Goal: Task Accomplishment & Management: Manage account settings

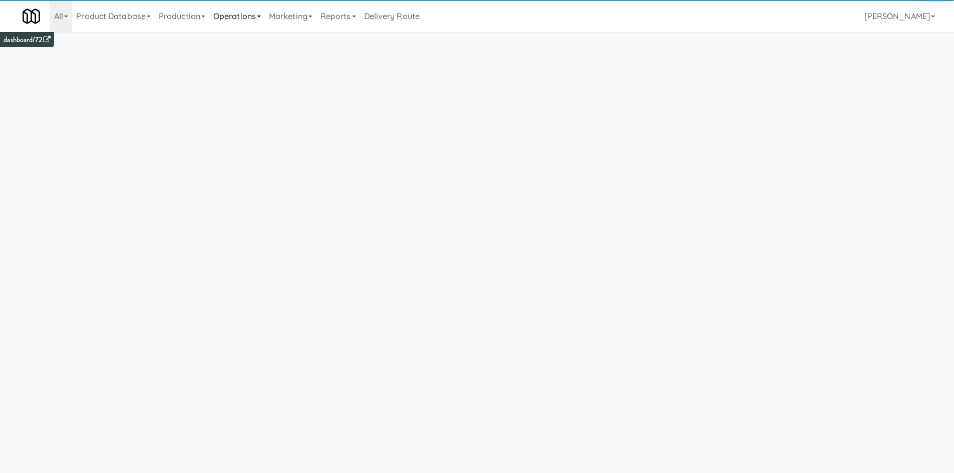
click at [224, 12] on link "Operations" at bounding box center [237, 16] width 56 height 32
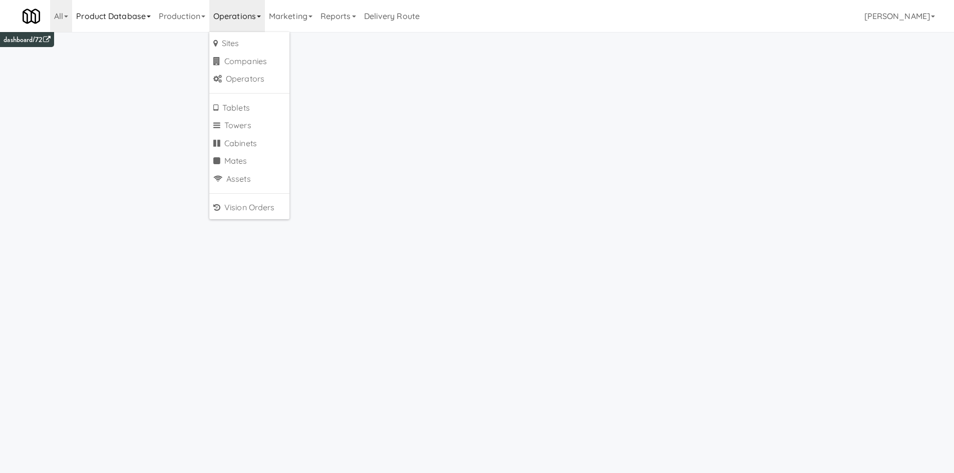
click at [144, 20] on link "Product Database" at bounding box center [113, 16] width 83 height 32
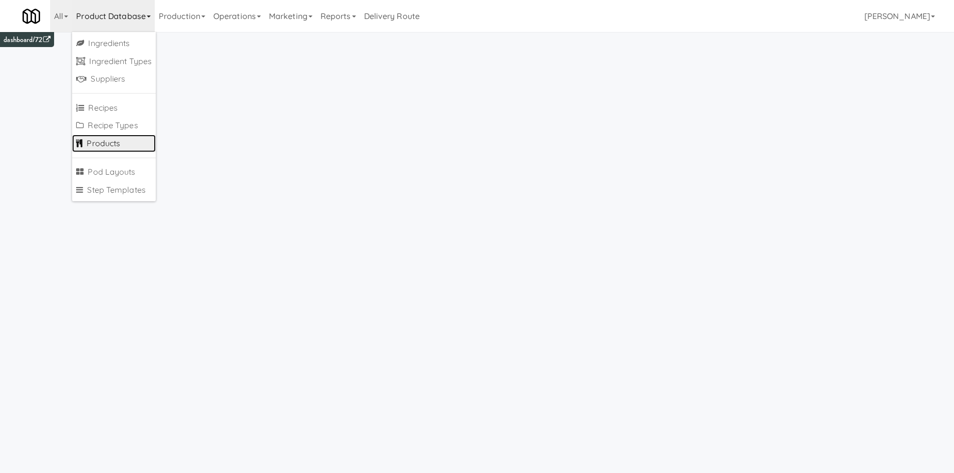
click at [124, 150] on link "Products" at bounding box center [114, 144] width 84 height 18
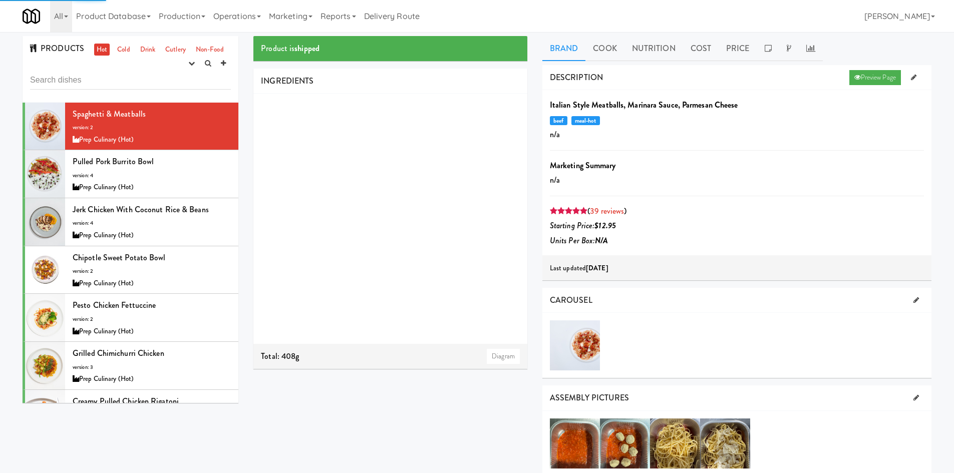
click at [115, 69] on div "PRODUCTS Hot Cold Drink Cutlery Non-Food experimenting finalized shipped discon…" at bounding box center [131, 69] width 216 height 67
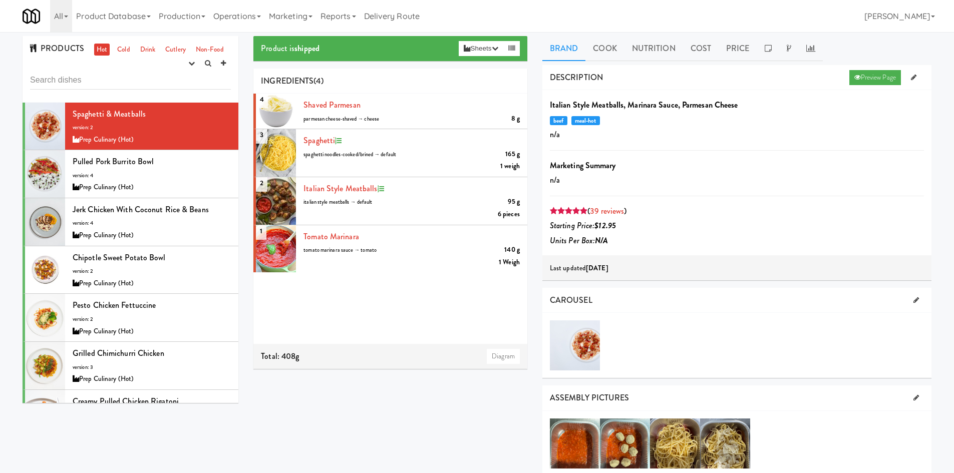
click at [49, 95] on div "PRODUCTS Hot Cold Drink Cutlery Non-Food experimenting finalized shipped discon…" at bounding box center [131, 69] width 216 height 67
click at [60, 84] on input "text" at bounding box center [130, 80] width 201 height 19
paste input "PopCorners Spicy Queso"
type input "PopCorners Spicy Queso"
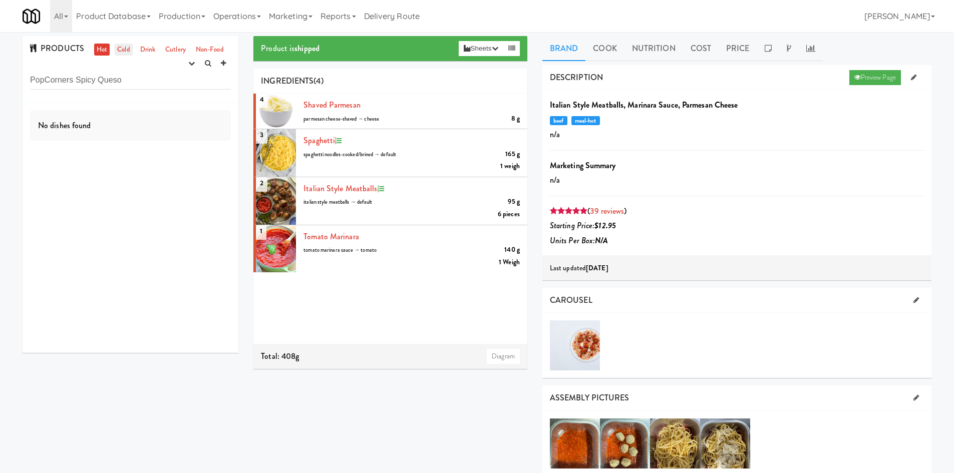
click at [119, 51] on link "Cold" at bounding box center [124, 50] width 18 height 13
click at [141, 78] on input "PopCorners Spicy Queso" at bounding box center [130, 80] width 201 height 19
drag, startPoint x: 189, startPoint y: 65, endPoint x: 186, endPoint y: 72, distance: 7.2
click at [189, 65] on icon "button" at bounding box center [191, 63] width 7 height 7
click at [187, 84] on link "experimenting" at bounding box center [160, 83] width 80 height 18
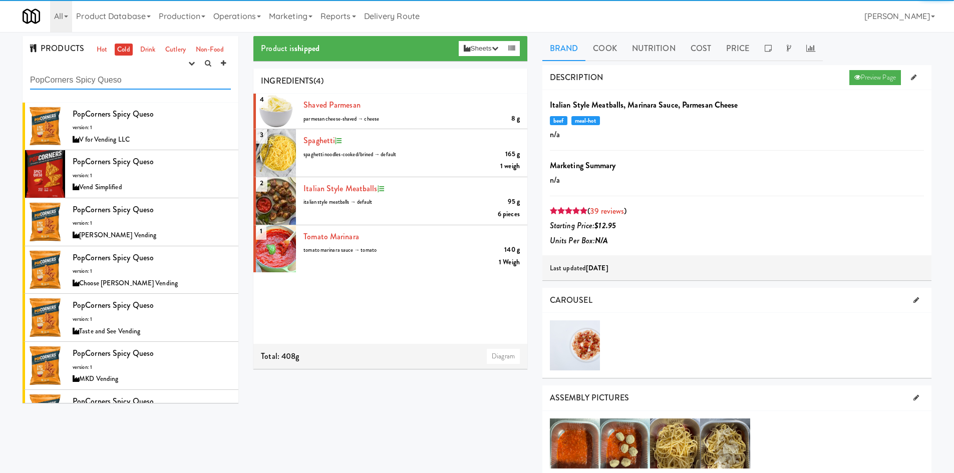
click at [183, 82] on input "PopCorners Spicy Queso" at bounding box center [130, 80] width 201 height 19
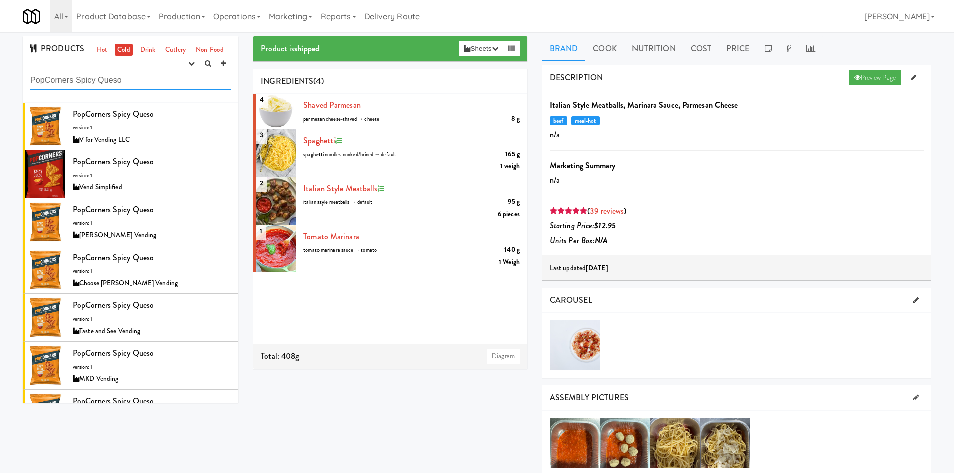
click at [78, 83] on input "PopCorners Spicy Queso" at bounding box center [130, 80] width 201 height 19
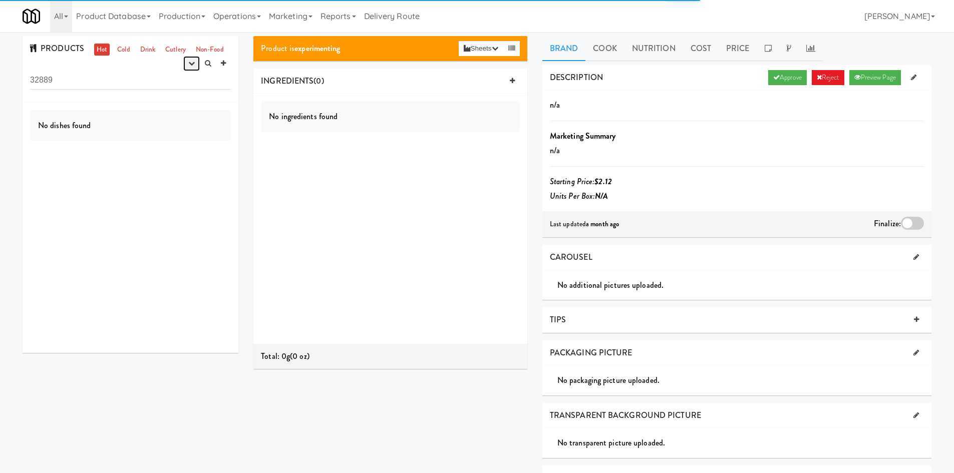
click at [187, 61] on button "button" at bounding box center [191, 63] width 17 height 15
click at [175, 83] on link "experimenting" at bounding box center [160, 83] width 80 height 18
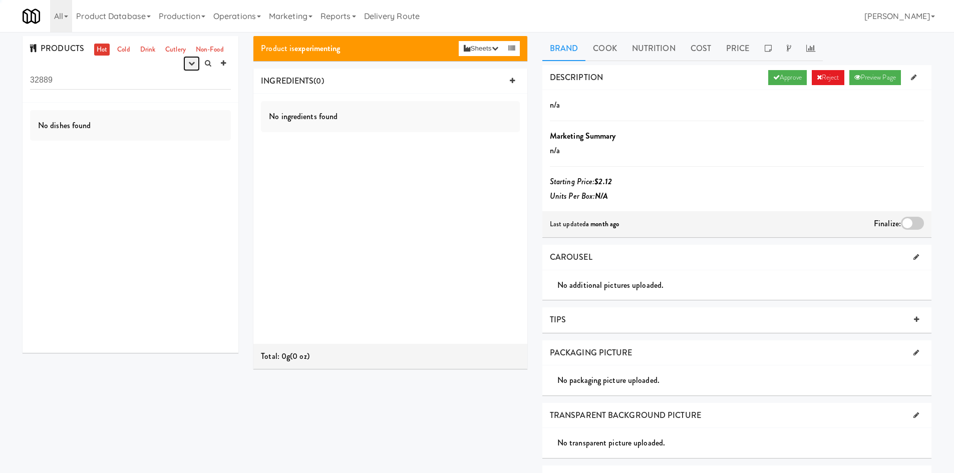
drag, startPoint x: 190, startPoint y: 63, endPoint x: 175, endPoint y: 89, distance: 29.4
click at [189, 64] on icon "button" at bounding box center [191, 63] width 7 height 7
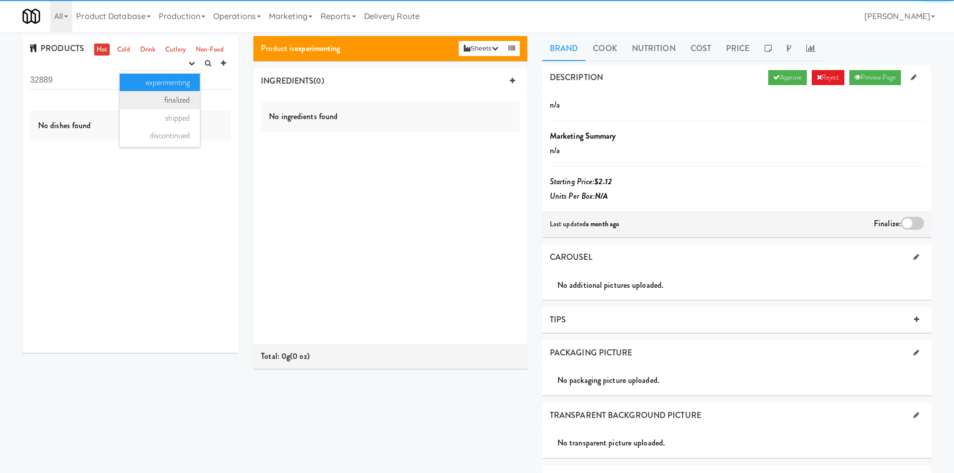
click at [172, 104] on link "finalized" at bounding box center [160, 100] width 80 height 18
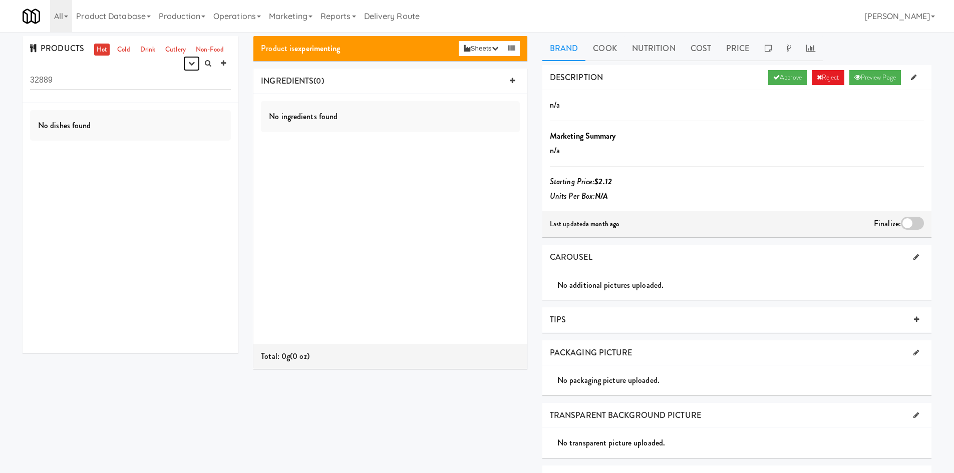
drag, startPoint x: 187, startPoint y: 59, endPoint x: 185, endPoint y: 72, distance: 13.2
click at [187, 60] on button "button" at bounding box center [191, 63] width 17 height 15
click at [167, 118] on link "shipped" at bounding box center [160, 118] width 80 height 18
click at [191, 70] on button "button" at bounding box center [191, 63] width 17 height 15
click at [170, 134] on link "discontinued" at bounding box center [160, 136] width 80 height 18
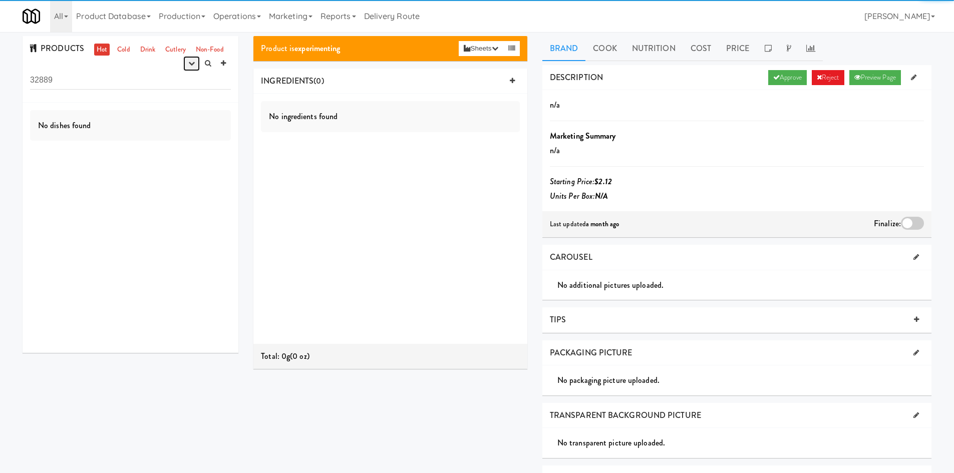
click at [191, 66] on icon "button" at bounding box center [191, 63] width 7 height 7
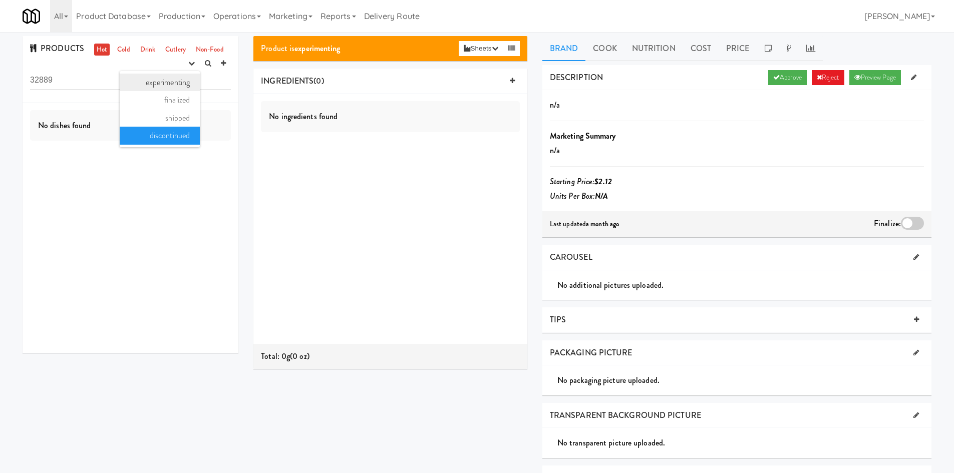
click at [179, 85] on link "experimenting" at bounding box center [160, 83] width 80 height 18
click at [124, 52] on link "Cold" at bounding box center [124, 50] width 18 height 13
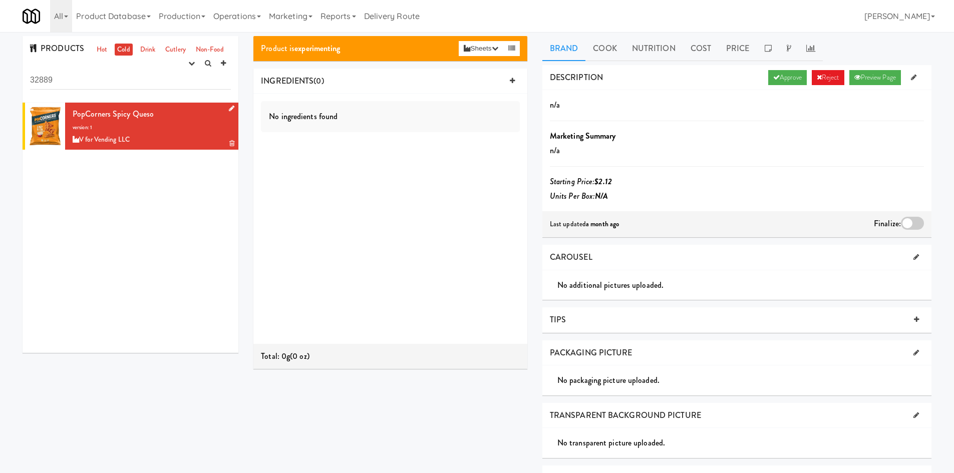
click at [176, 135] on div "V for Vending LLC" at bounding box center [152, 140] width 158 height 13
drag, startPoint x: 771, startPoint y: 81, endPoint x: 690, endPoint y: 177, distance: 126.5
click at [692, 179] on div "DESCRIPTION Approve Reject Preview Page n/a Marketing Summary n/a Starting Pric…" at bounding box center [736, 151] width 389 height 172
click at [787, 81] on link "Approve" at bounding box center [787, 77] width 39 height 15
click at [259, 24] on link "Operations" at bounding box center [237, 16] width 56 height 32
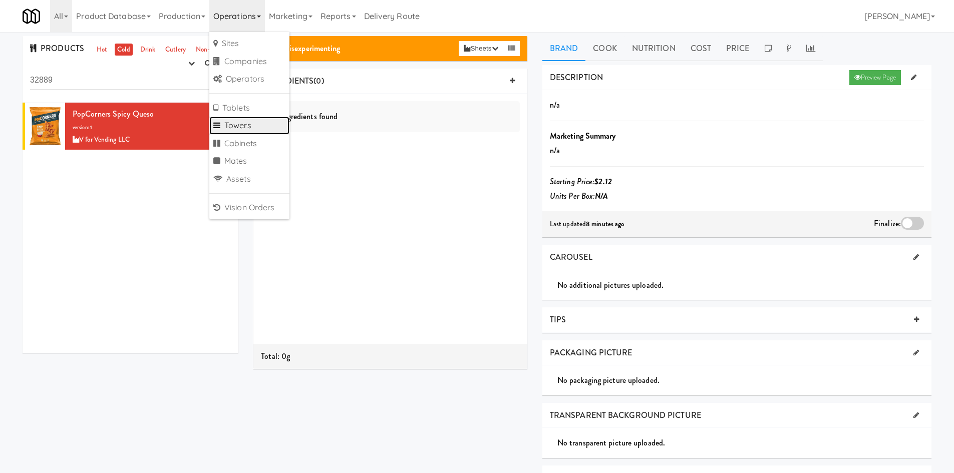
click at [250, 121] on link "Towers" at bounding box center [249, 126] width 80 height 18
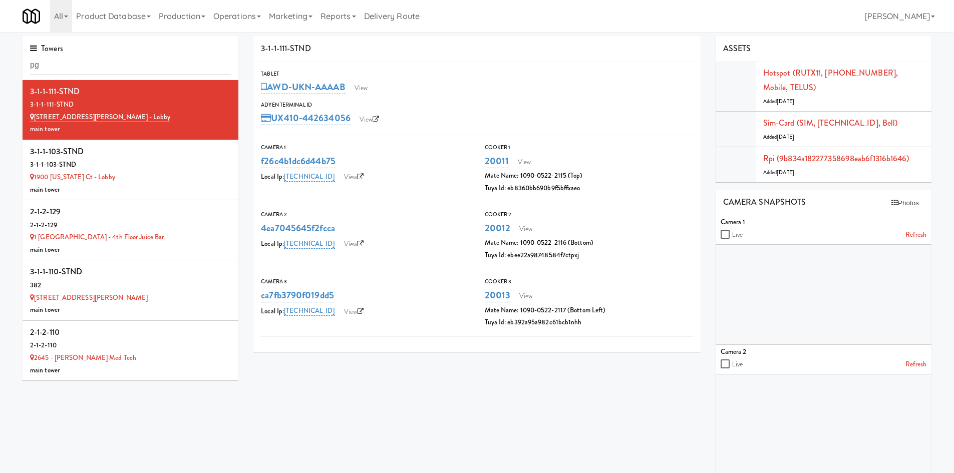
type input "p"
type input "earth"
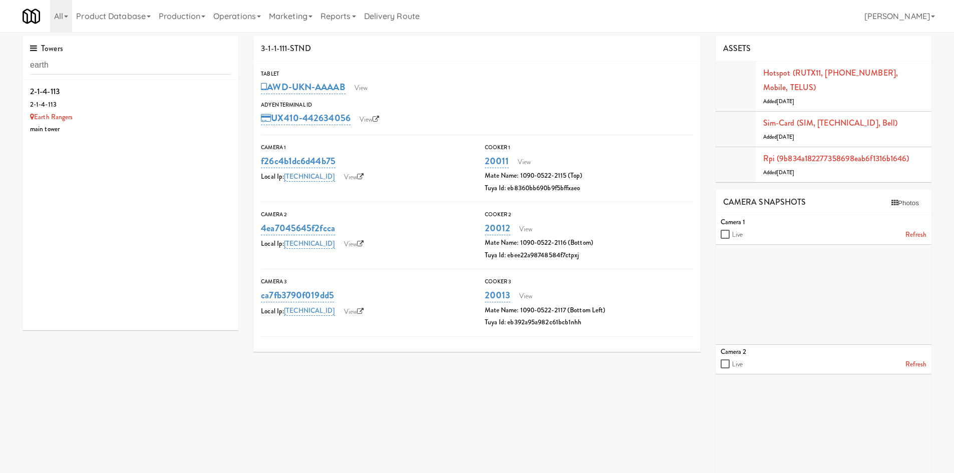
click at [163, 105] on div "2-1-4-113" at bounding box center [130, 105] width 201 height 13
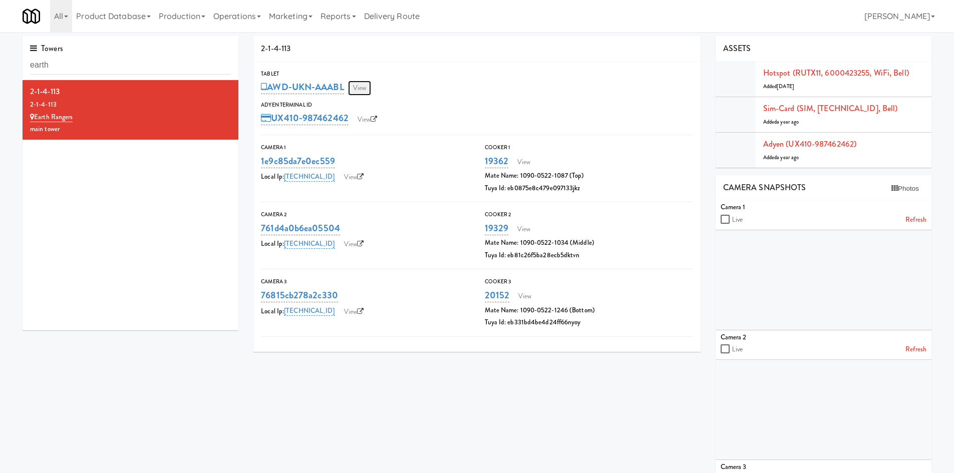
click at [358, 94] on link "View" at bounding box center [359, 88] width 23 height 15
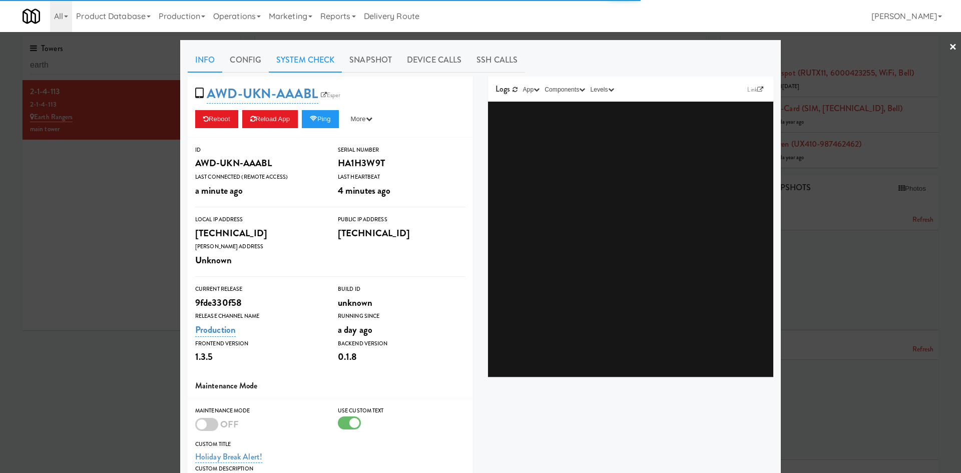
drag, startPoint x: 309, startPoint y: 59, endPoint x: 303, endPoint y: 61, distance: 7.0
click at [308, 59] on link "System Check" at bounding box center [305, 60] width 73 height 25
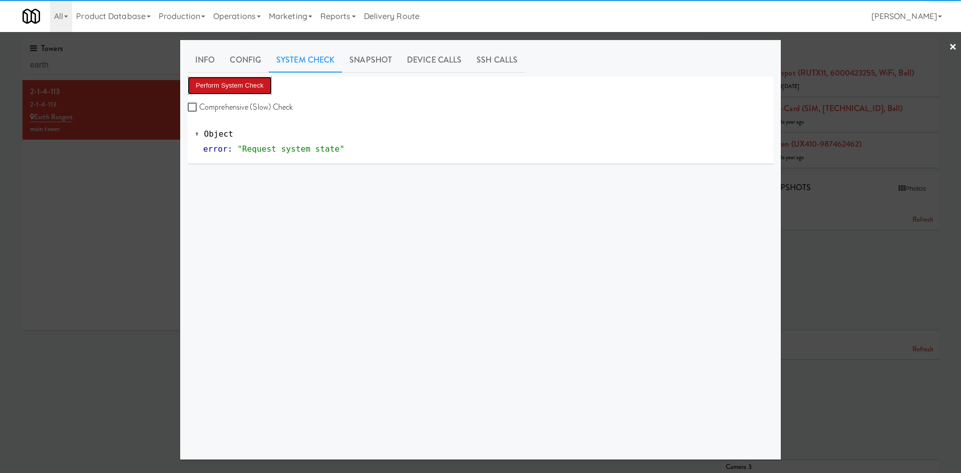
click at [224, 78] on button "Perform System Check" at bounding box center [230, 86] width 84 height 18
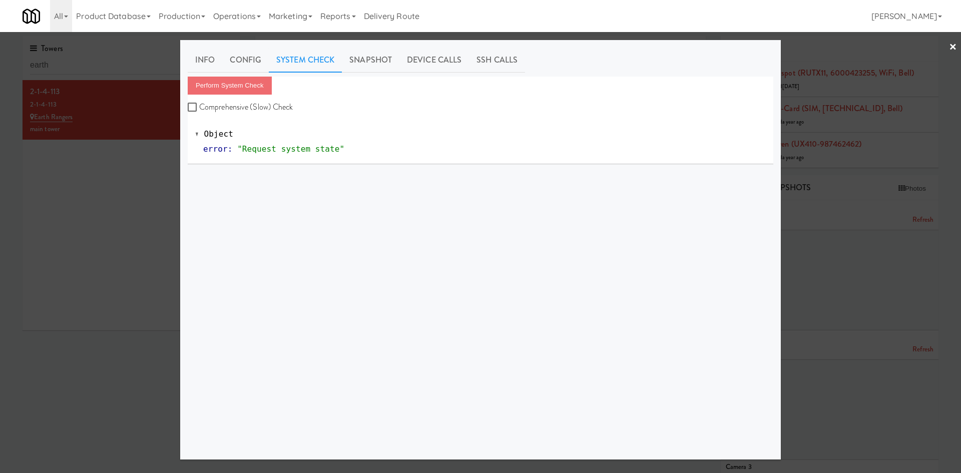
click at [353, 191] on div "Perform System Check Comprehensive (Slow) Check Object error : "Request system …" at bounding box center [481, 264] width 586 height 375
click at [222, 61] on link "Info" at bounding box center [205, 60] width 35 height 25
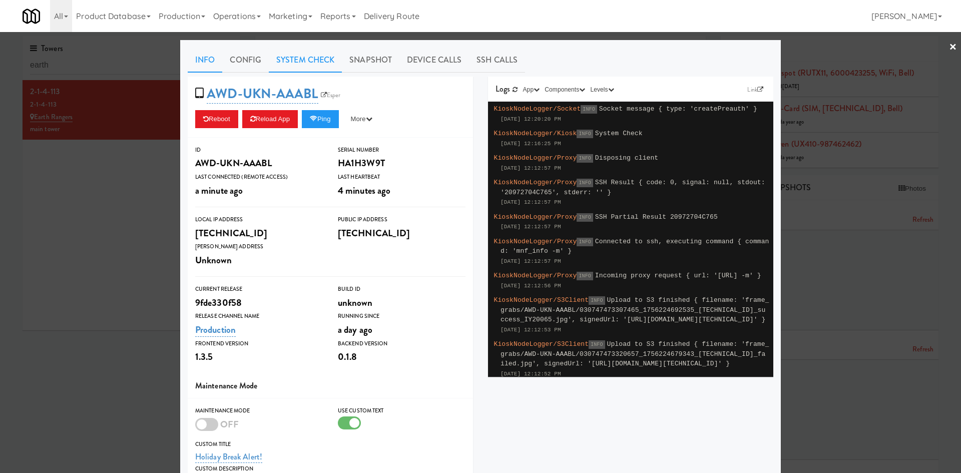
click at [301, 65] on link "System Check" at bounding box center [305, 60] width 73 height 25
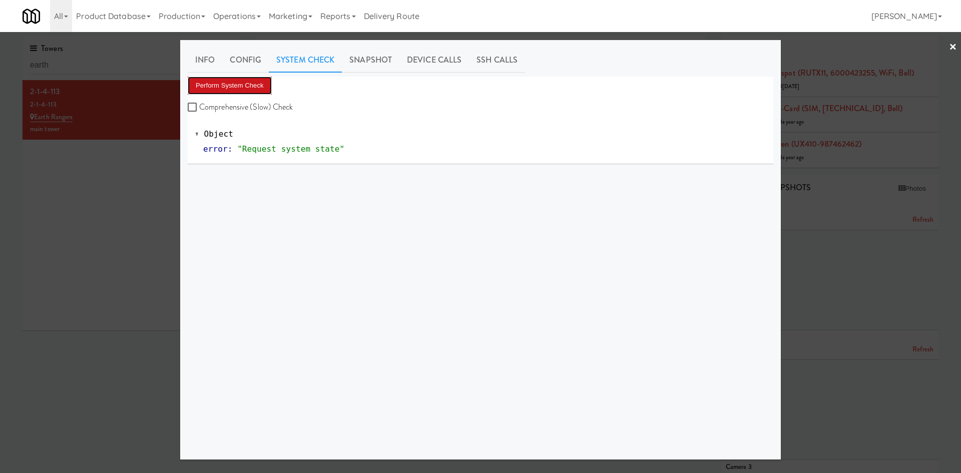
click at [248, 87] on button "Perform System Check" at bounding box center [230, 86] width 84 height 18
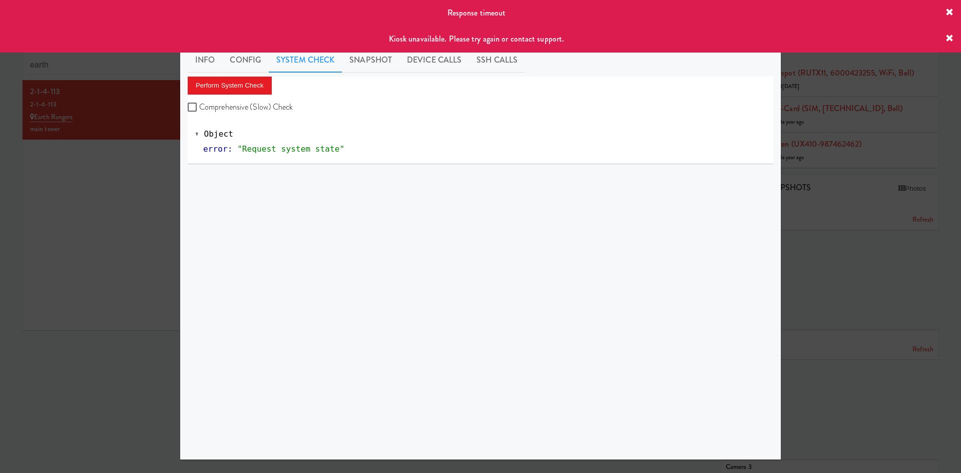
click at [949, 392] on div at bounding box center [480, 236] width 961 height 473
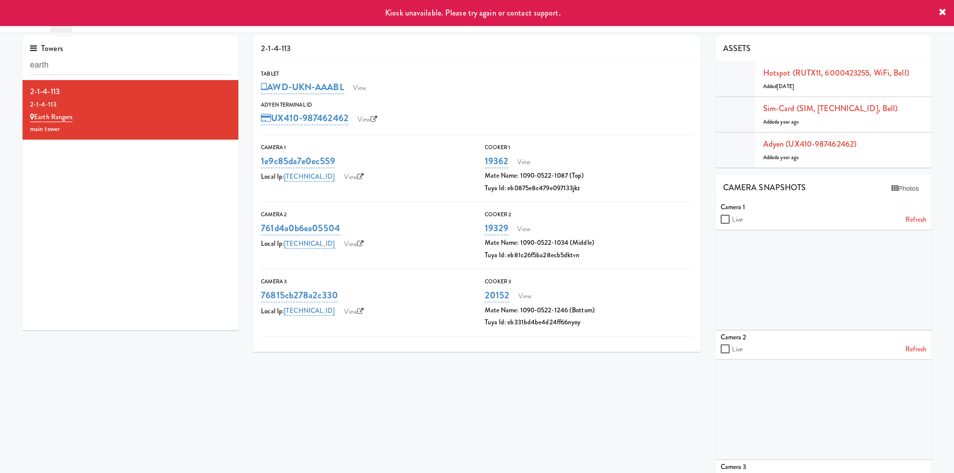
click at [920, 356] on link "Refresh" at bounding box center [915, 349] width 21 height 13
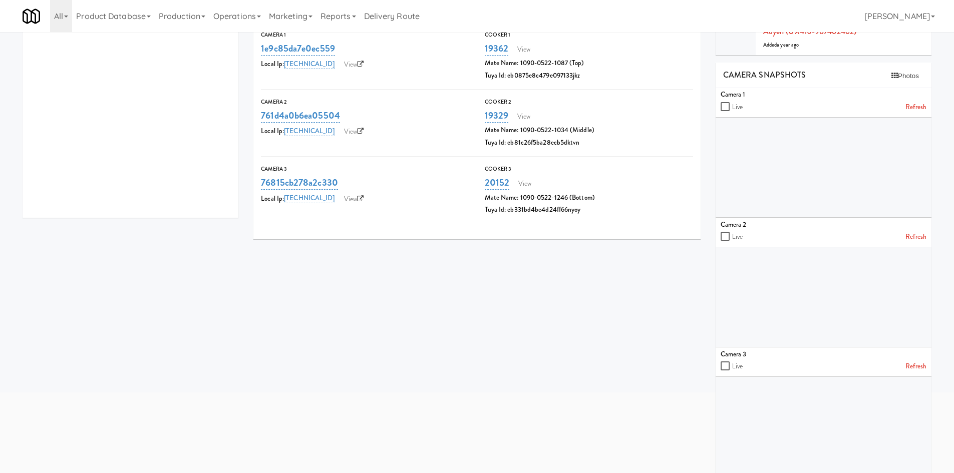
scroll to position [139, 0]
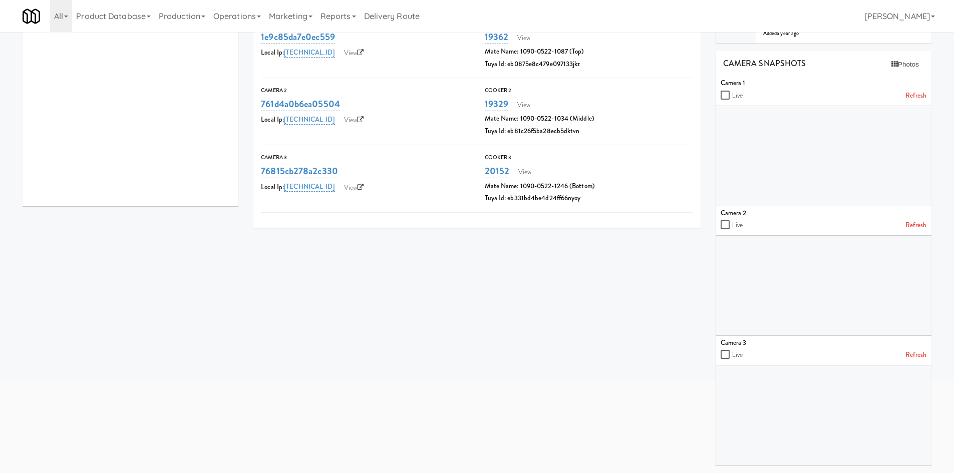
click at [917, 351] on link "Refresh" at bounding box center [915, 355] width 21 height 13
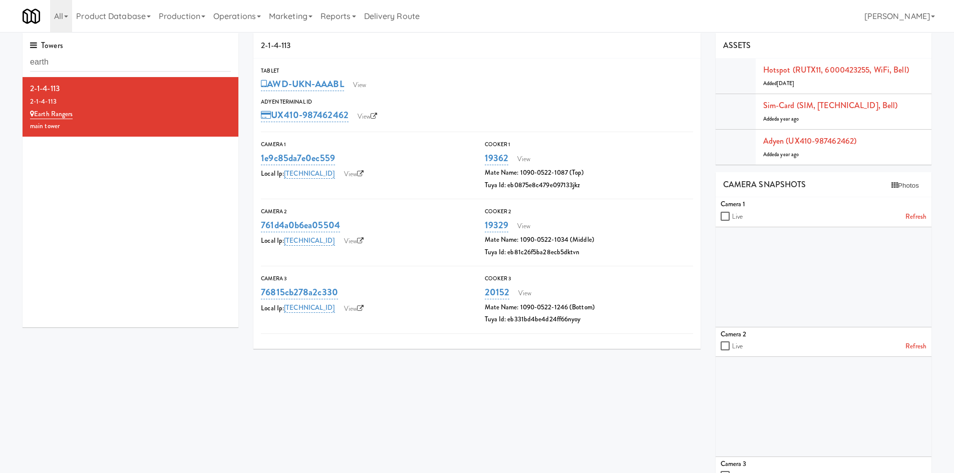
scroll to position [0, 0]
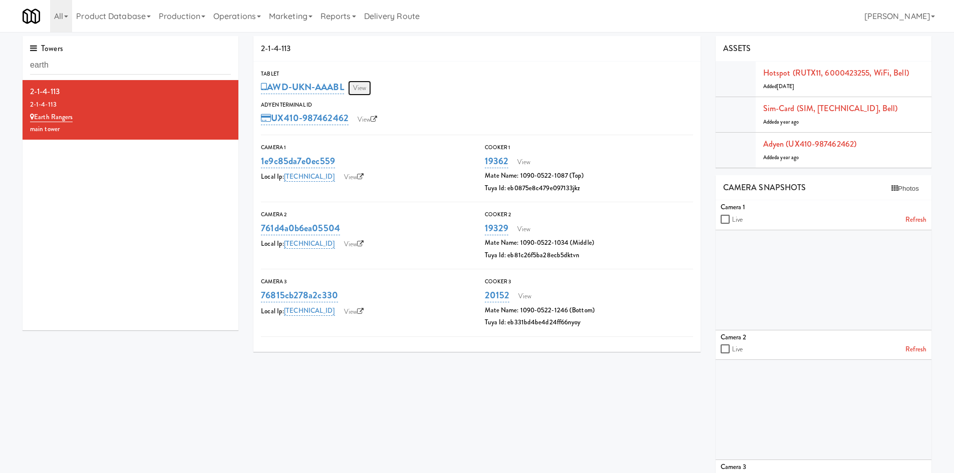
click at [368, 88] on link "View" at bounding box center [359, 88] width 23 height 15
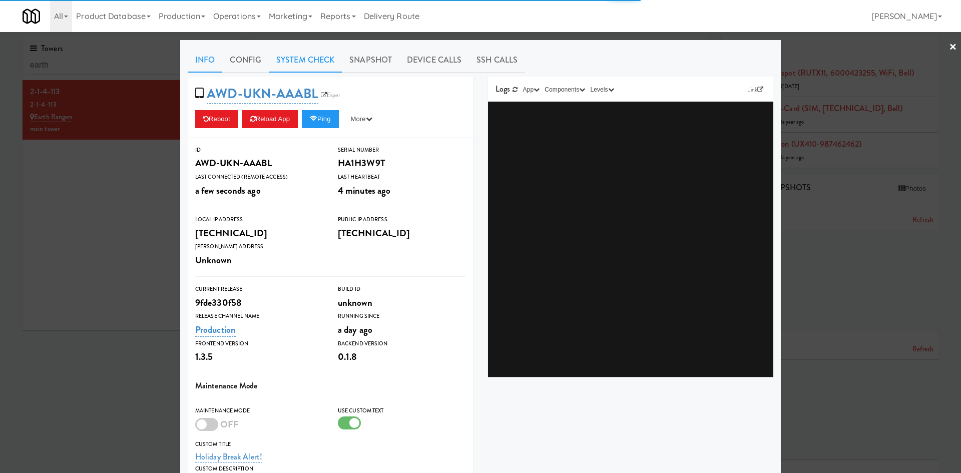
click at [294, 60] on link "System Check" at bounding box center [305, 60] width 73 height 25
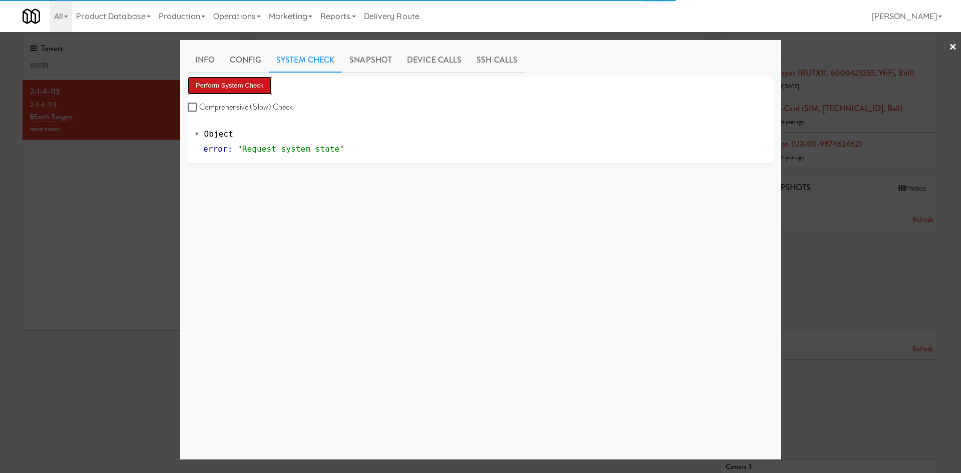
click at [237, 90] on button "Perform System Check" at bounding box center [230, 86] width 84 height 18
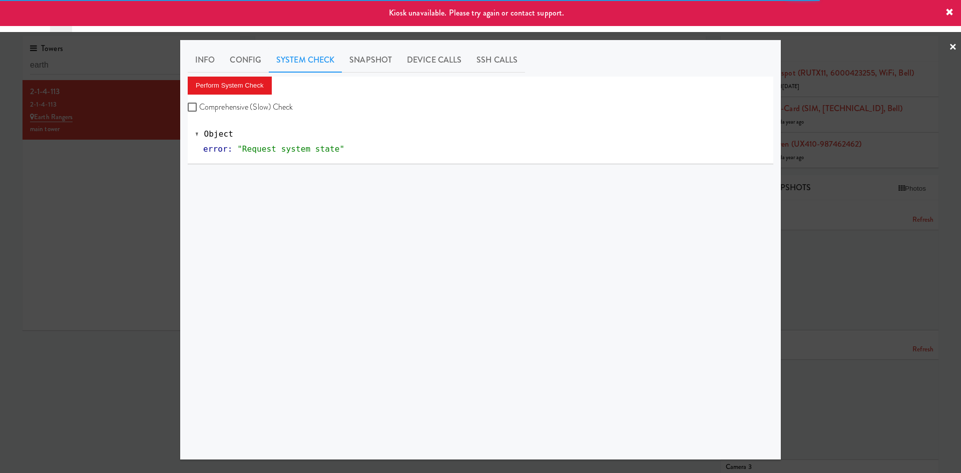
click at [98, 201] on div at bounding box center [480, 236] width 961 height 473
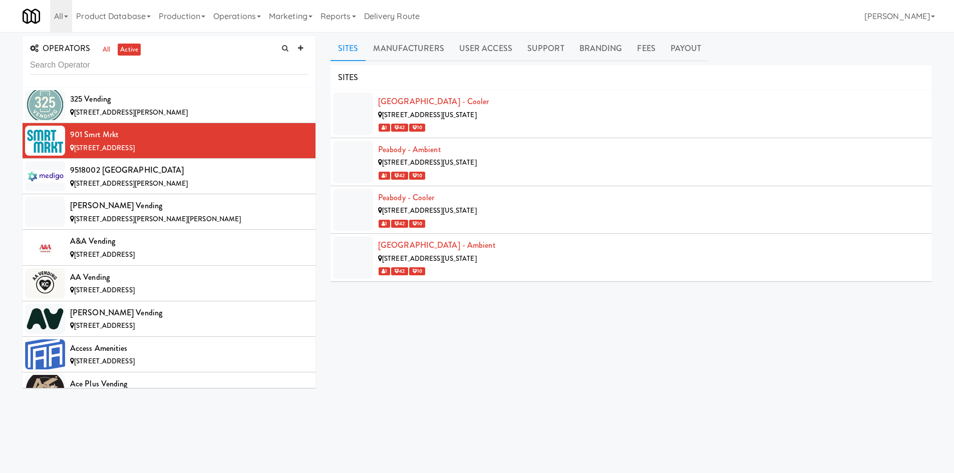
click at [223, 75] on div "OPERATORS all active" at bounding box center [169, 62] width 293 height 52
click at [230, 64] on input "text" at bounding box center [169, 65] width 278 height 19
type input "h"
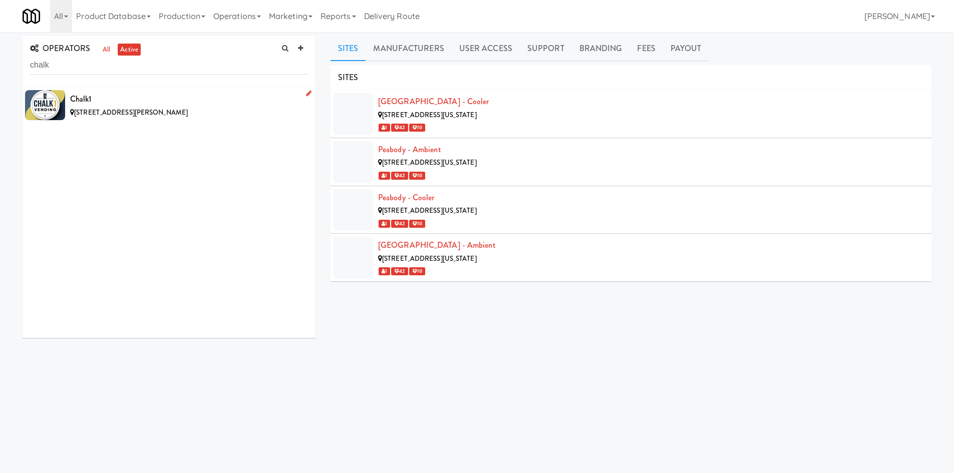
click at [226, 101] on div "Chalk1" at bounding box center [189, 99] width 238 height 15
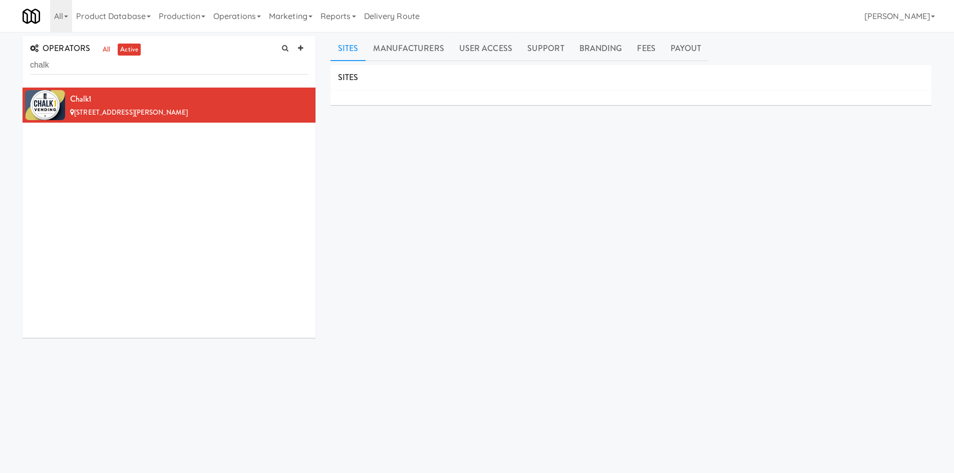
click at [371, 158] on div "SITES MANUFACTURERS Chalk1 USERS Name Company Registered Benjamin Meyer N/A 6 h…" at bounding box center [630, 252] width 601 height 375
drag, startPoint x: 88, startPoint y: 77, endPoint x: 92, endPoint y: 68, distance: 9.9
click at [88, 75] on div "OPERATORS all active chalk" at bounding box center [169, 62] width 293 height 52
click at [92, 68] on input "chalk" at bounding box center [169, 65] width 278 height 19
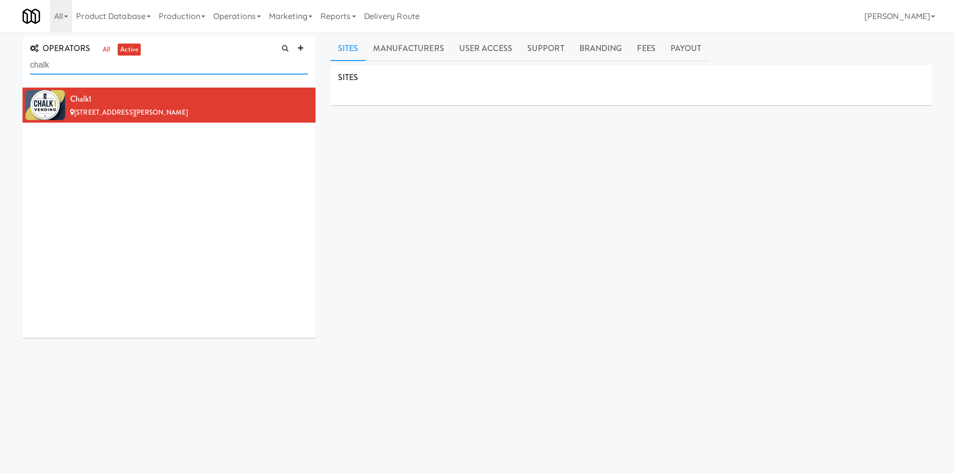
paste input "KKNC"
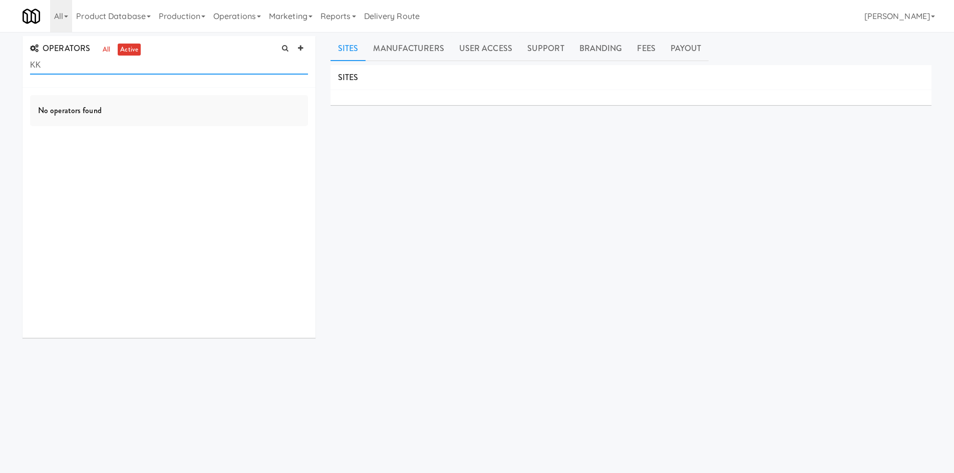
click at [226, 64] on input "KK" at bounding box center [169, 65] width 278 height 19
type input "easy"
click at [222, 101] on div "Easy Vend" at bounding box center [189, 99] width 238 height 15
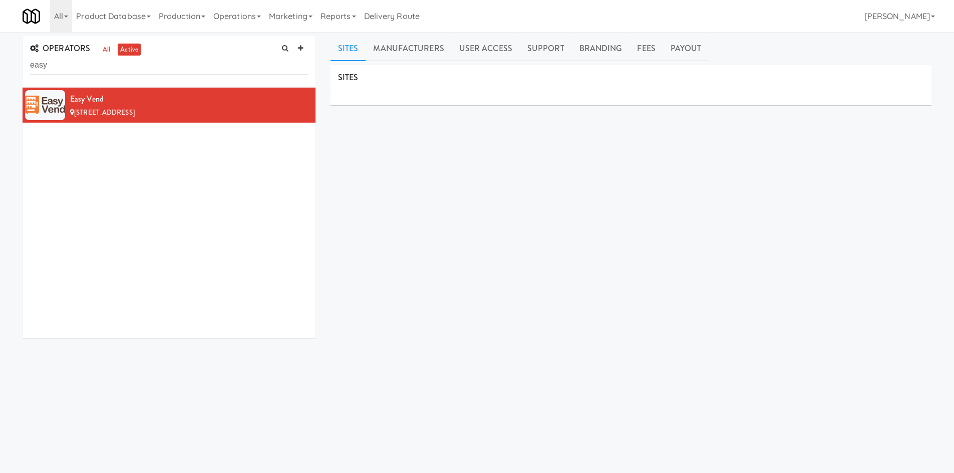
click at [510, 299] on div "SITES MANUFACTURERS KKNC USERS Name Company Registered Kyle Kelley N/A 14 days …" at bounding box center [630, 252] width 601 height 375
click at [228, 58] on input "easy" at bounding box center [169, 65] width 278 height 19
drag, startPoint x: 228, startPoint y: 58, endPoint x: 240, endPoint y: 27, distance: 32.8
click at [228, 57] on input "easy" at bounding box center [169, 65] width 278 height 19
click at [243, 21] on link "Operations" at bounding box center [237, 16] width 56 height 32
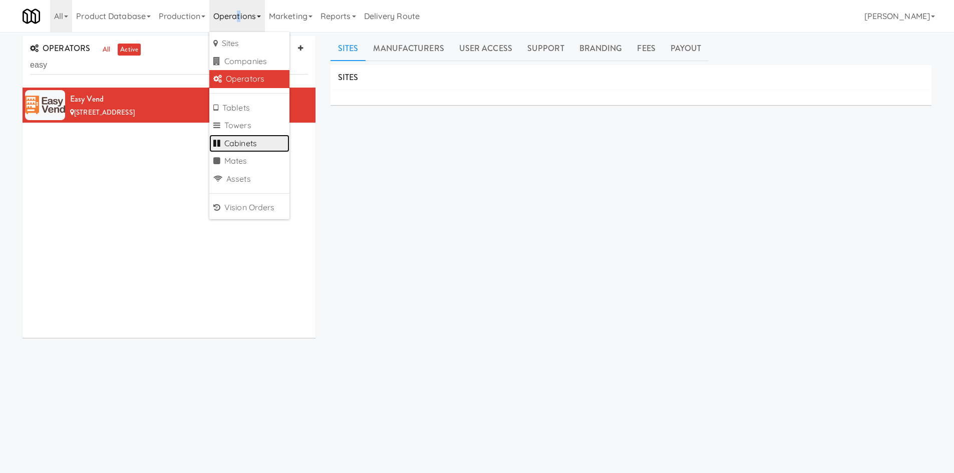
click at [255, 139] on link "Cabinets" at bounding box center [249, 144] width 80 height 18
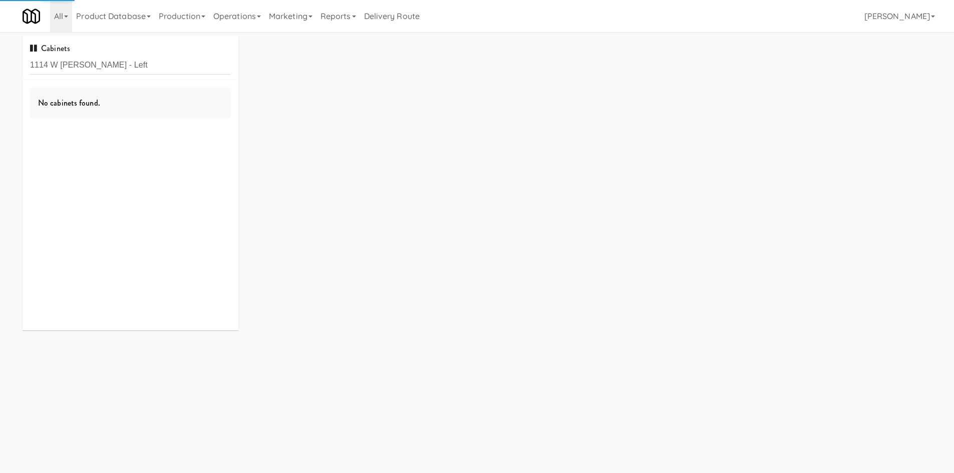
type input "1114 W Carroll - Left"
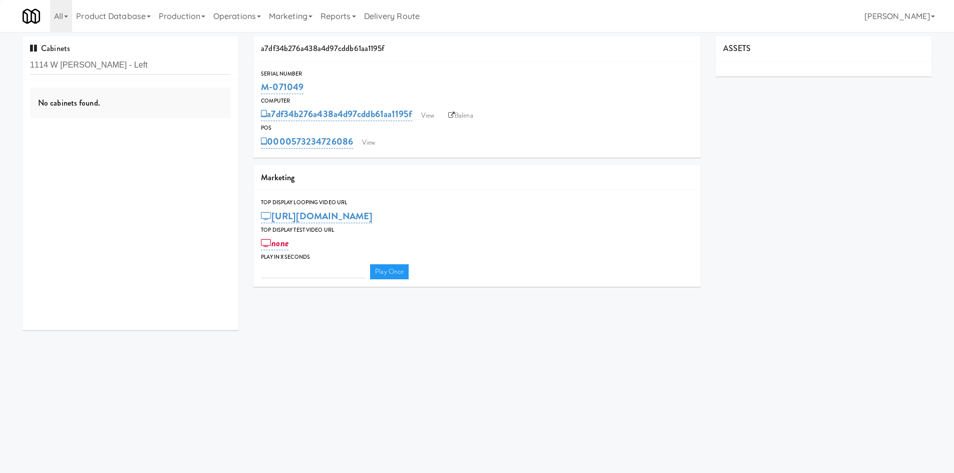
type input "3"
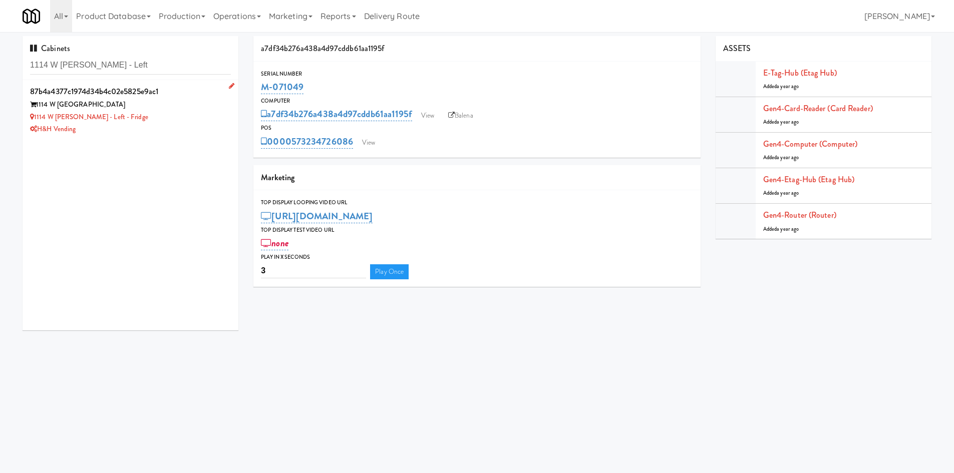
drag, startPoint x: 183, startPoint y: 134, endPoint x: 180, endPoint y: 139, distance: 5.6
click at [180, 139] on li "87b4a4377c1974d34b4c02e5825e9ac1 1114 W Carroll 1114 W Carroll - Left - Fridge …" at bounding box center [131, 110] width 216 height 60
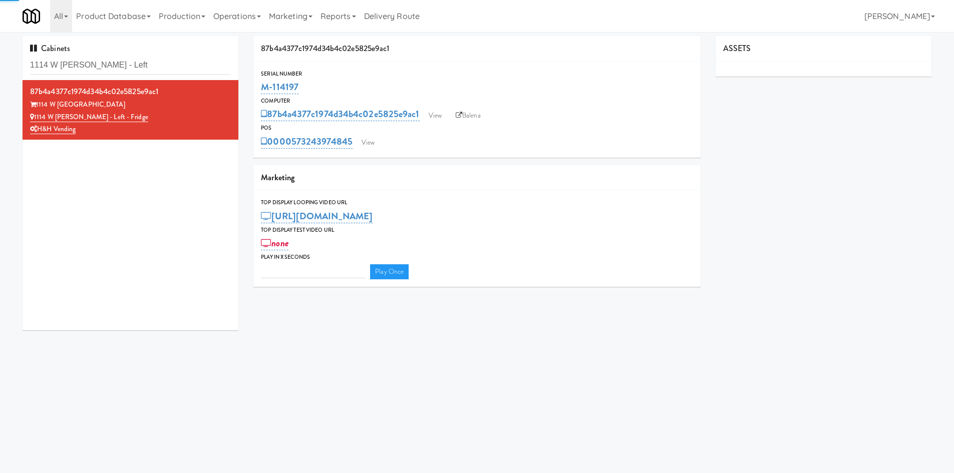
type input "3"
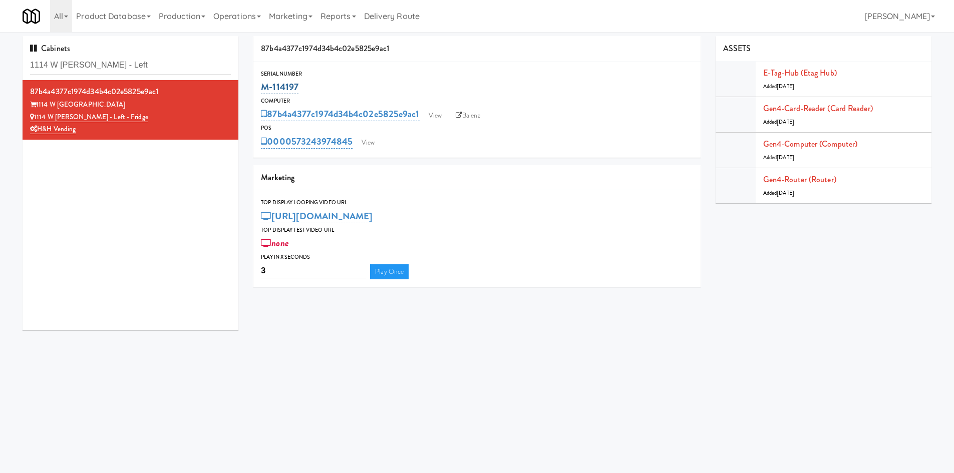
drag, startPoint x: 348, startPoint y: 85, endPoint x: 265, endPoint y: 89, distance: 83.2
click at [261, 92] on div "M-114197" at bounding box center [477, 87] width 432 height 17
copy link "M-114197"
click at [45, 63] on input "1114 W Carroll - Left" at bounding box center [130, 65] width 201 height 19
click at [46, 63] on input "1114 W Carroll - Left" at bounding box center [130, 65] width 201 height 19
